Goal: Navigation & Orientation: Find specific page/section

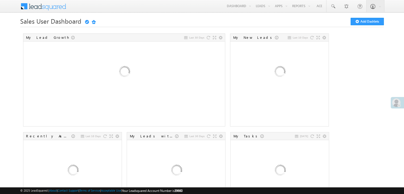
click at [401, 106] on div at bounding box center [396, 102] width 13 height 11
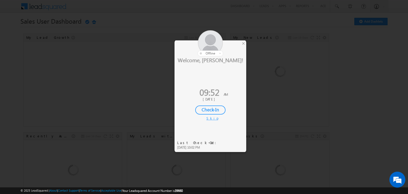
click at [217, 109] on div "Check-In" at bounding box center [210, 109] width 30 height 9
click at [141, 95] on div at bounding box center [204, 97] width 408 height 194
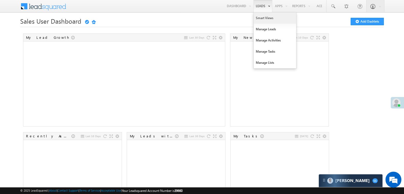
click at [258, 17] on link "Smart Views" at bounding box center [274, 17] width 42 height 11
click at [259, 17] on link "Smart Views" at bounding box center [274, 17] width 42 height 11
click at [257, 19] on link "Smart Views" at bounding box center [274, 17] width 42 height 11
